Goal: Information Seeking & Learning: Learn about a topic

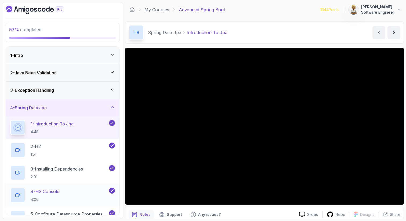
scroll to position [58, 0]
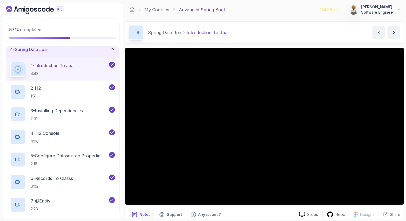
click at [112, 49] on icon at bounding box center [111, 48] width 5 height 5
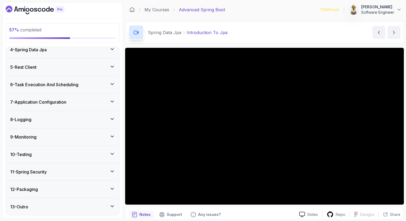
click at [113, 83] on icon at bounding box center [112, 83] width 3 height 1
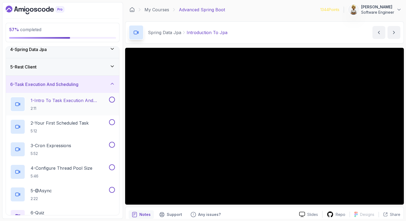
click at [92, 100] on p "1 - Intro To Task Execution And Scheduling" at bounding box center [69, 100] width 77 height 6
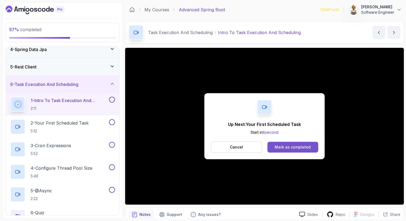
click at [283, 149] on div "Mark as completed" at bounding box center [292, 146] width 36 height 5
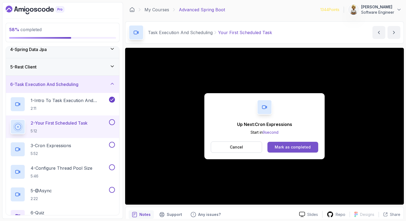
click at [283, 149] on div "Mark as completed" at bounding box center [292, 146] width 36 height 5
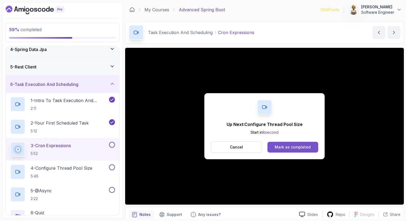
click at [296, 148] on div "Mark as completed" at bounding box center [292, 146] width 36 height 5
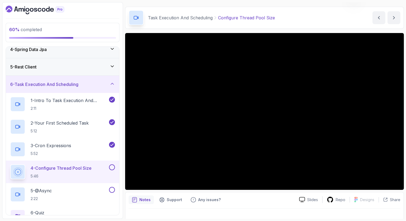
scroll to position [15, 0]
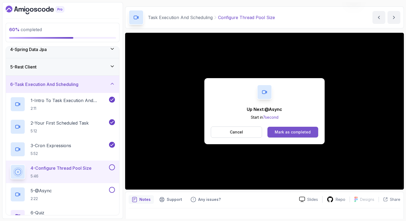
click at [283, 129] on div "Mark as completed" at bounding box center [292, 131] width 36 height 5
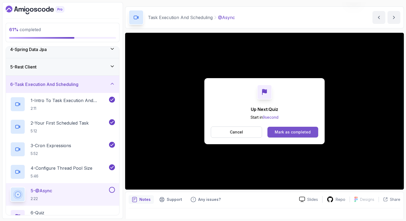
click at [296, 130] on div "Mark as completed" at bounding box center [292, 131] width 36 height 5
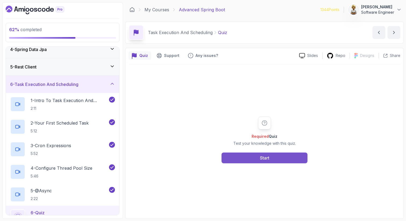
click at [265, 155] on div "Start" at bounding box center [264, 158] width 9 height 6
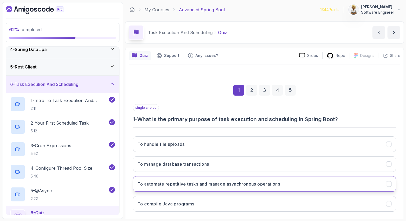
click at [243, 183] on h3 "To automate repetitive tasks and manage asynchronous operations" at bounding box center [208, 184] width 142 height 6
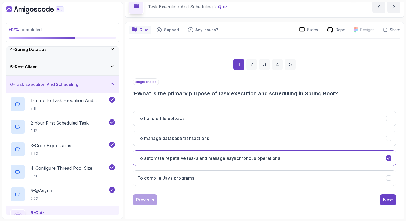
scroll to position [27, 0]
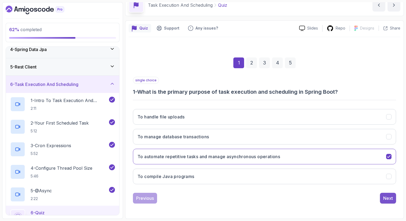
click at [390, 195] on div "Next" at bounding box center [388, 198] width 10 height 6
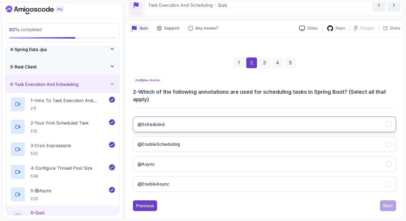
click at [174, 123] on button "@Scheduled" at bounding box center [264, 124] width 263 height 16
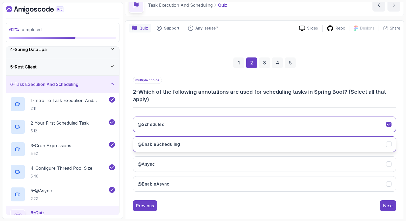
click at [174, 145] on h3 "@EnableScheduling" at bounding box center [158, 144] width 43 height 6
click at [170, 165] on button "@Async" at bounding box center [264, 164] width 263 height 16
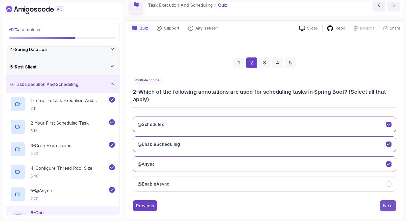
click at [388, 203] on div "Next" at bounding box center [388, 205] width 10 height 6
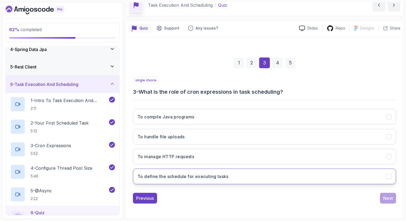
click at [248, 180] on button "To define the schedule for executing tasks" at bounding box center [264, 176] width 263 height 16
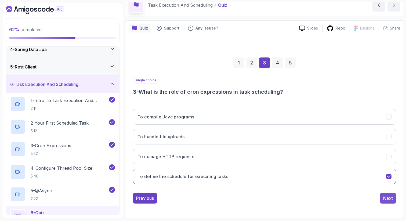
click at [392, 197] on div "Next" at bounding box center [388, 198] width 10 height 6
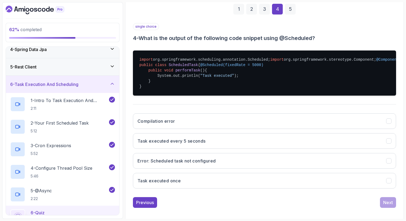
scroll to position [92, 0]
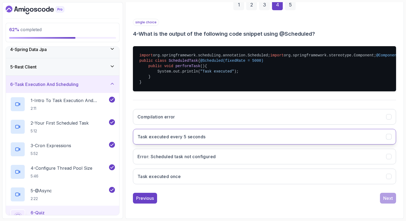
click at [189, 140] on h3 "Task executed every 5 seconds" at bounding box center [171, 136] width 68 height 6
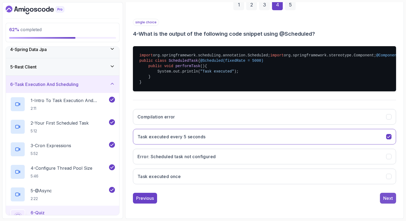
click at [383, 201] on div "Next" at bounding box center [388, 198] width 10 height 6
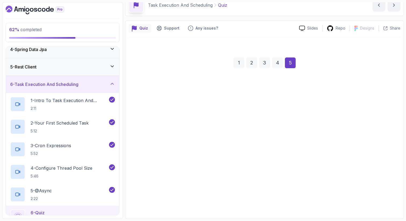
scroll to position [27, 0]
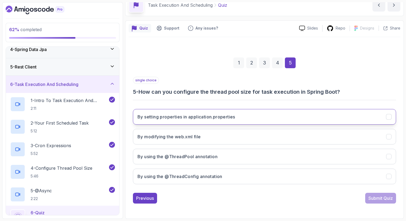
click at [218, 122] on button "By setting properties in application.properties" at bounding box center [264, 117] width 263 height 16
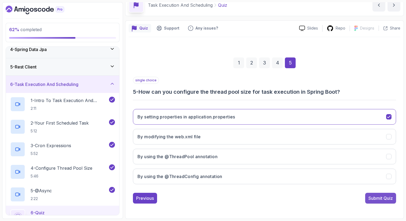
click at [378, 196] on div "Submit Quiz" at bounding box center [380, 198] width 24 height 6
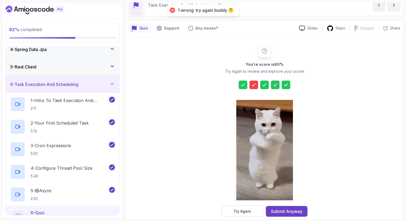
click at [254, 83] on icon at bounding box center [253, 84] width 5 height 5
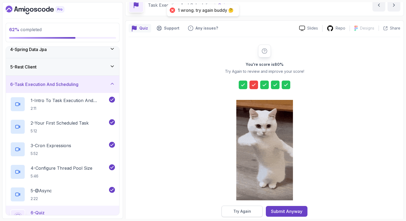
click at [230, 211] on button "Try Again" at bounding box center [241, 210] width 41 height 11
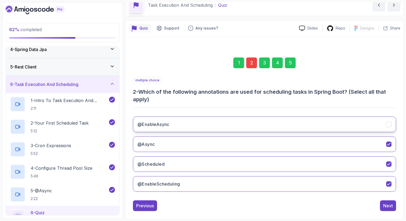
click at [255, 126] on button "@EnableAsync" at bounding box center [264, 124] width 263 height 16
click at [292, 63] on div "5" at bounding box center [290, 62] width 11 height 11
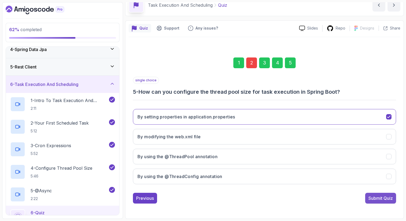
click at [377, 197] on div "Submit Quiz" at bounding box center [380, 198] width 24 height 6
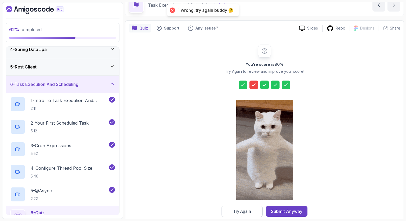
click at [254, 85] on icon at bounding box center [253, 85] width 3 height 2
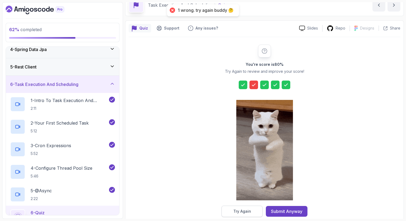
click at [244, 210] on div "Try Again" at bounding box center [242, 210] width 18 height 5
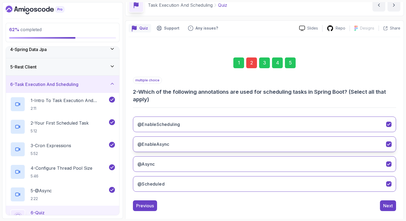
click at [179, 144] on button "@EnableAsync" at bounding box center [264, 144] width 263 height 16
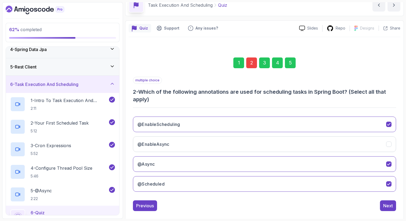
click at [292, 61] on div "5" at bounding box center [290, 62] width 11 height 11
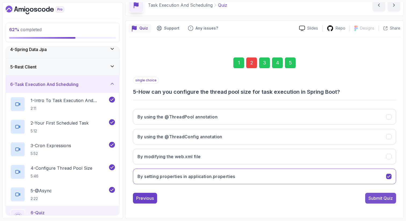
click at [376, 196] on div "Submit Quiz" at bounding box center [380, 198] width 24 height 6
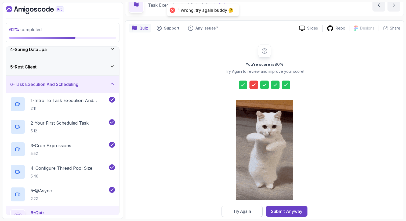
click at [257, 84] on div at bounding box center [253, 84] width 9 height 9
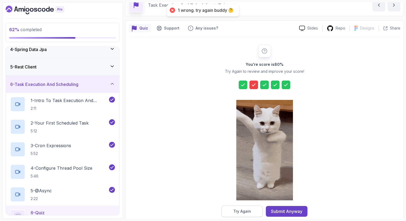
click at [243, 211] on div "Try Again" at bounding box center [242, 210] width 18 height 5
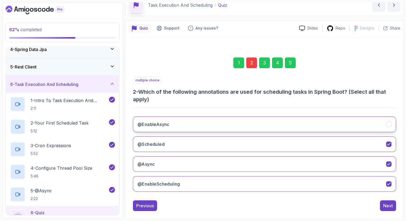
click at [187, 126] on button "@EnableAsync" at bounding box center [264, 124] width 263 height 16
click at [288, 62] on div "5" at bounding box center [290, 62] width 11 height 11
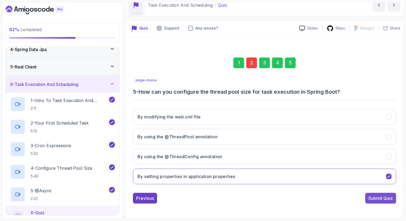
click at [372, 196] on div "Submit Quiz" at bounding box center [380, 198] width 24 height 6
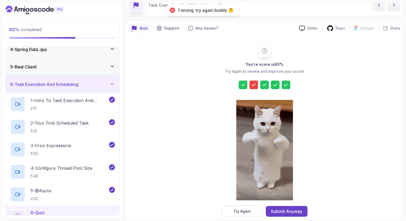
click at [256, 83] on icon at bounding box center [253, 84] width 5 height 5
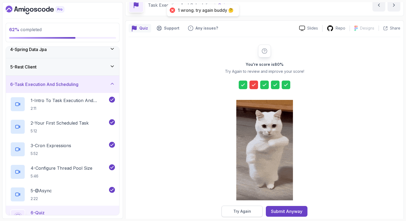
click at [240, 208] on div "Try Again" at bounding box center [242, 210] width 18 height 5
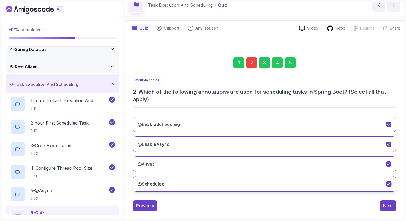
click at [203, 183] on button "@Scheduled" at bounding box center [264, 184] width 263 height 16
click at [204, 145] on button "@EnableAsync" at bounding box center [264, 144] width 263 height 16
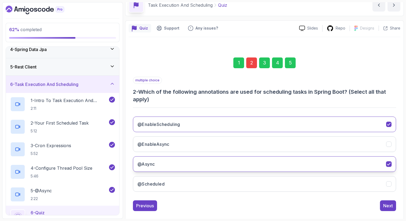
click at [204, 164] on button "@Async" at bounding box center [264, 164] width 263 height 16
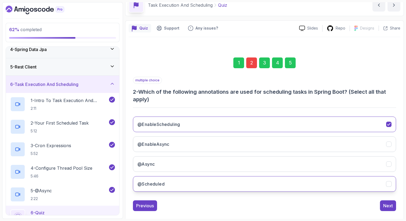
click at [203, 179] on button "@Scheduled" at bounding box center [264, 184] width 263 height 16
click at [290, 61] on div "5" at bounding box center [290, 62] width 11 height 11
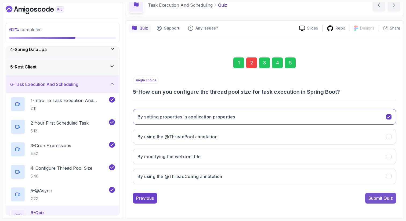
click at [385, 199] on div "Submit Quiz" at bounding box center [380, 198] width 24 height 6
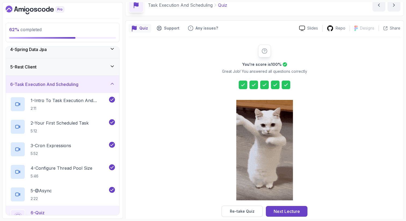
click at [248, 82] on div at bounding box center [264, 84] width 52 height 9
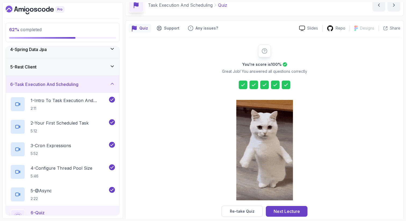
click at [246, 82] on div at bounding box center [242, 84] width 9 height 9
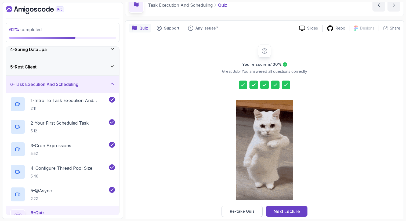
click at [244, 83] on icon at bounding box center [242, 84] width 5 height 5
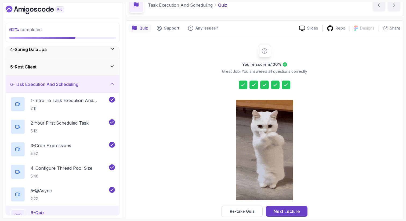
click at [247, 208] on div "Re-take Quiz" at bounding box center [242, 210] width 25 height 5
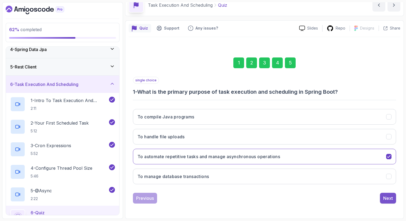
click at [389, 200] on div "Next" at bounding box center [388, 198] width 10 height 6
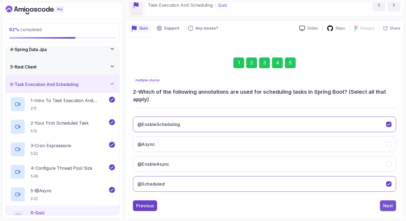
click at [389, 205] on div "Next" at bounding box center [388, 205] width 10 height 6
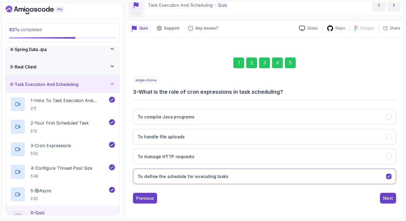
click at [389, 205] on div "1 2 3 4 5 single choice 3 - What is the role of cron expressions in task schedu…" at bounding box center [263, 126] width 271 height 163
click at [387, 198] on div "Next" at bounding box center [388, 198] width 10 height 6
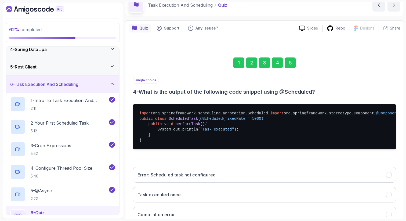
click at [400, 196] on div "1 2 3 4 5 single choice 4 - What is the output of the following code snippet us…" at bounding box center [263, 155] width 271 height 221
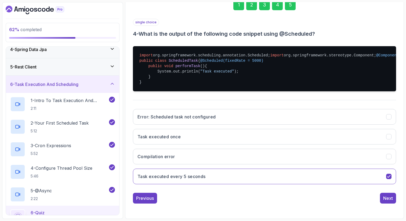
scroll to position [112, 0]
click at [393, 196] on button "Next" at bounding box center [388, 198] width 16 height 11
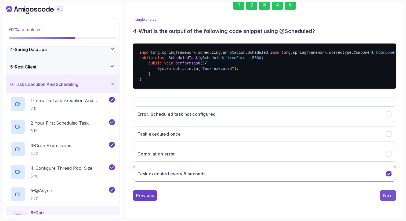
scroll to position [27, 0]
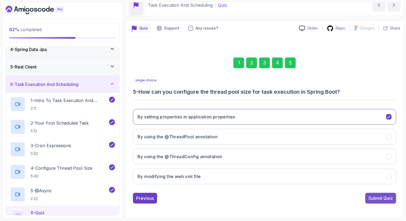
click at [380, 199] on div "Submit Quiz" at bounding box center [380, 198] width 24 height 6
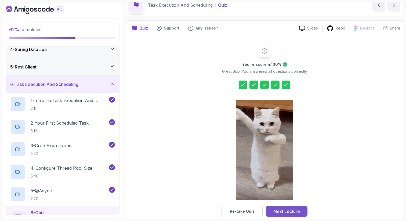
click at [302, 208] on button "Next Lecture" at bounding box center [287, 211] width 42 height 11
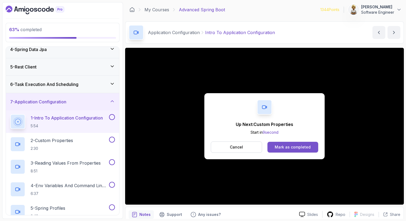
click at [286, 148] on div "Mark as completed" at bounding box center [292, 146] width 36 height 5
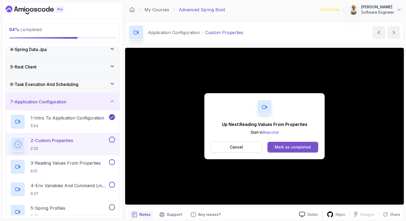
click at [281, 149] on div "Mark as completed" at bounding box center [292, 146] width 36 height 5
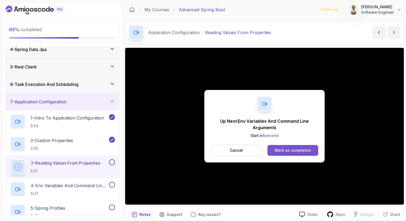
click at [299, 150] on div "Mark as completed" at bounding box center [292, 150] width 36 height 5
